Goal: Transaction & Acquisition: Purchase product/service

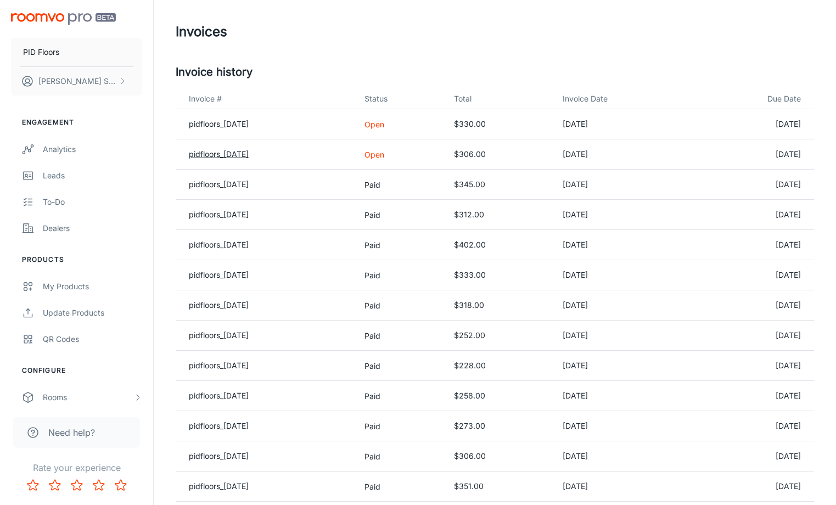
click at [239, 155] on link "pidfloors_[DATE]" at bounding box center [219, 153] width 60 height 9
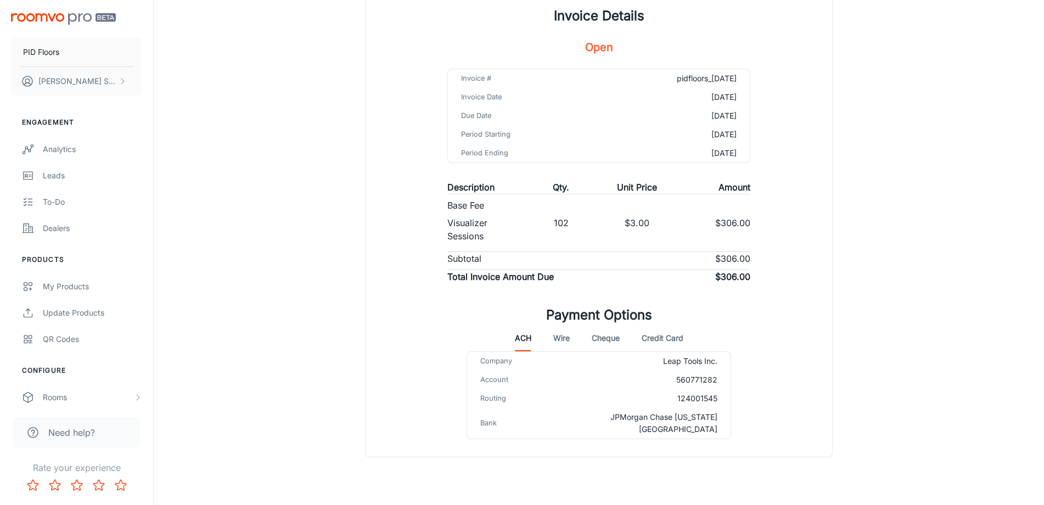
scroll to position [97, 0]
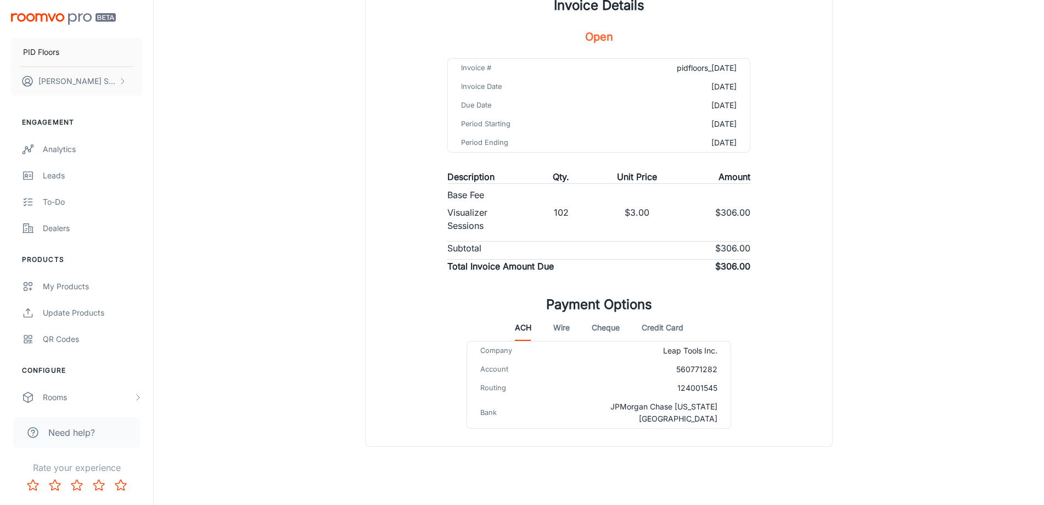
click at [663, 326] on button "Credit Card" at bounding box center [663, 327] width 42 height 26
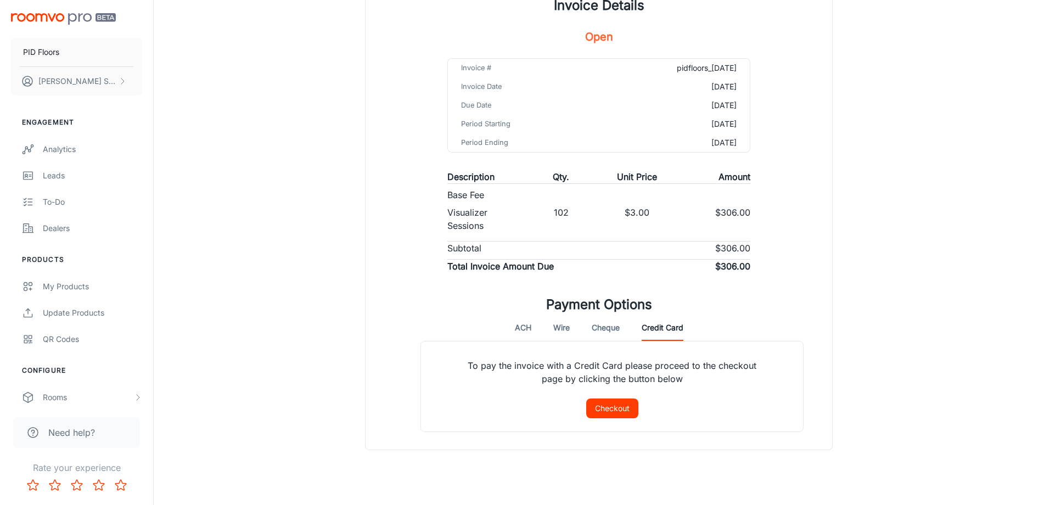
click at [612, 409] on button "Checkout" at bounding box center [612, 408] width 52 height 20
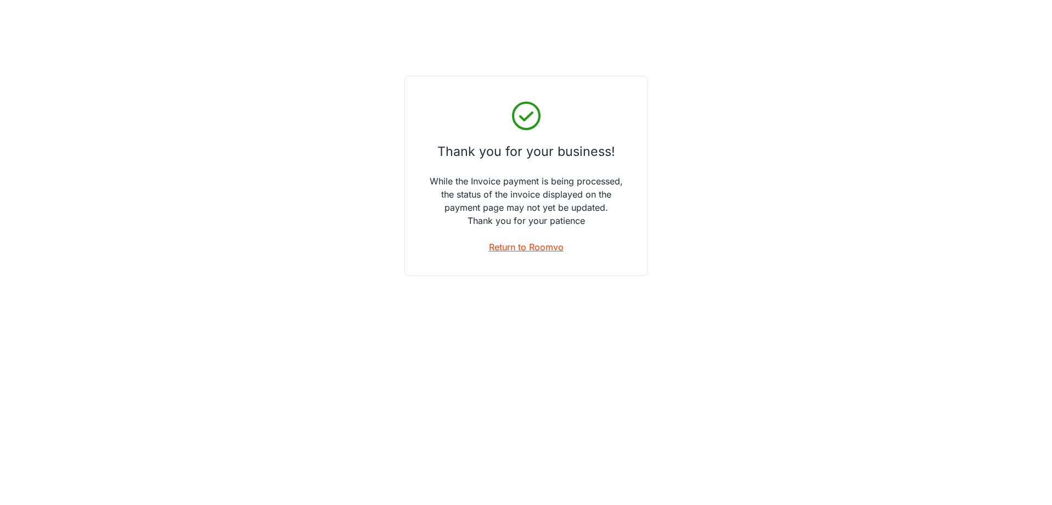
click at [533, 246] on link "Return to Roomvo" at bounding box center [526, 246] width 75 height 13
